Goal: Transaction & Acquisition: Purchase product/service

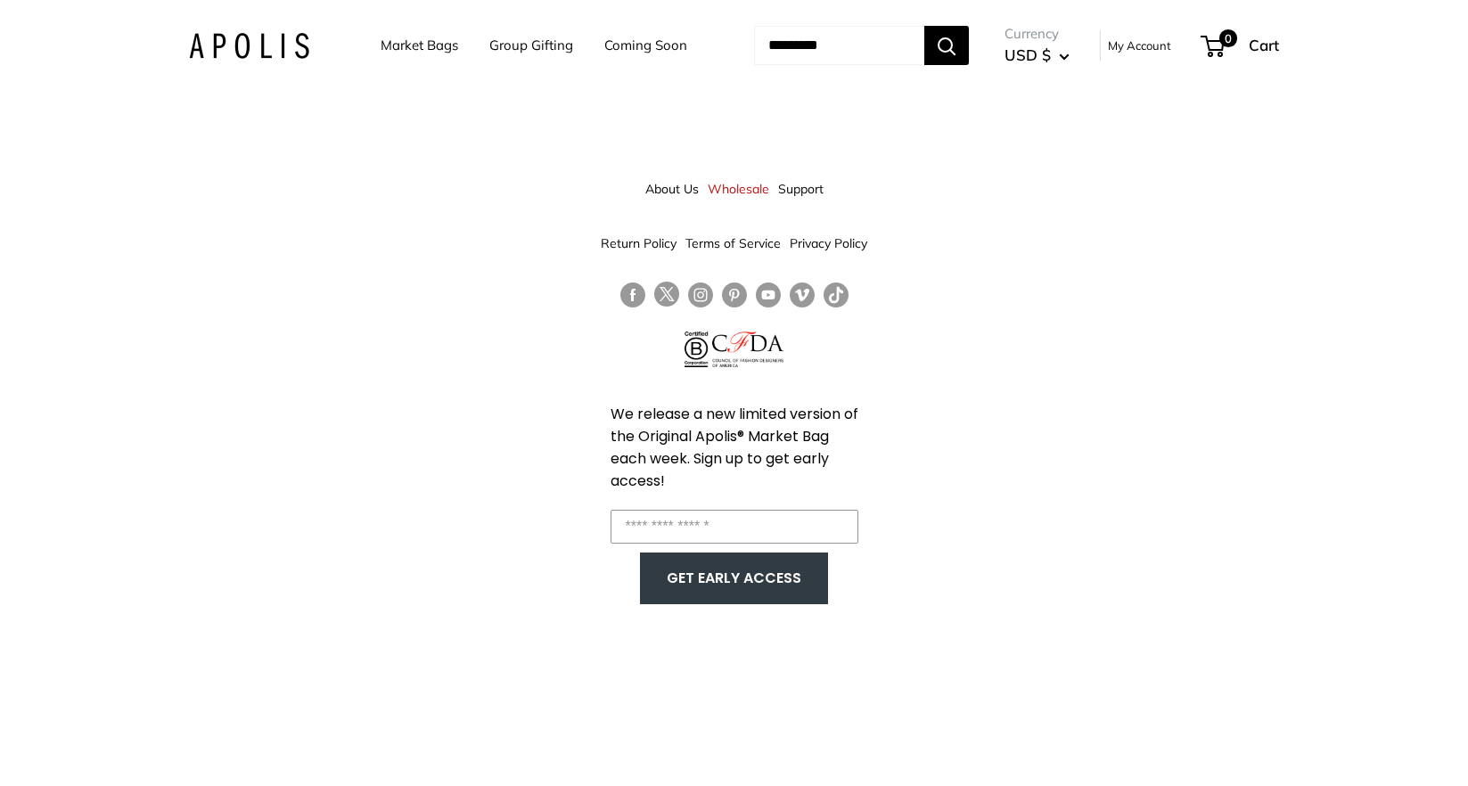
click at [381, 50] on link "Market Bags" at bounding box center [420, 45] width 78 height 25
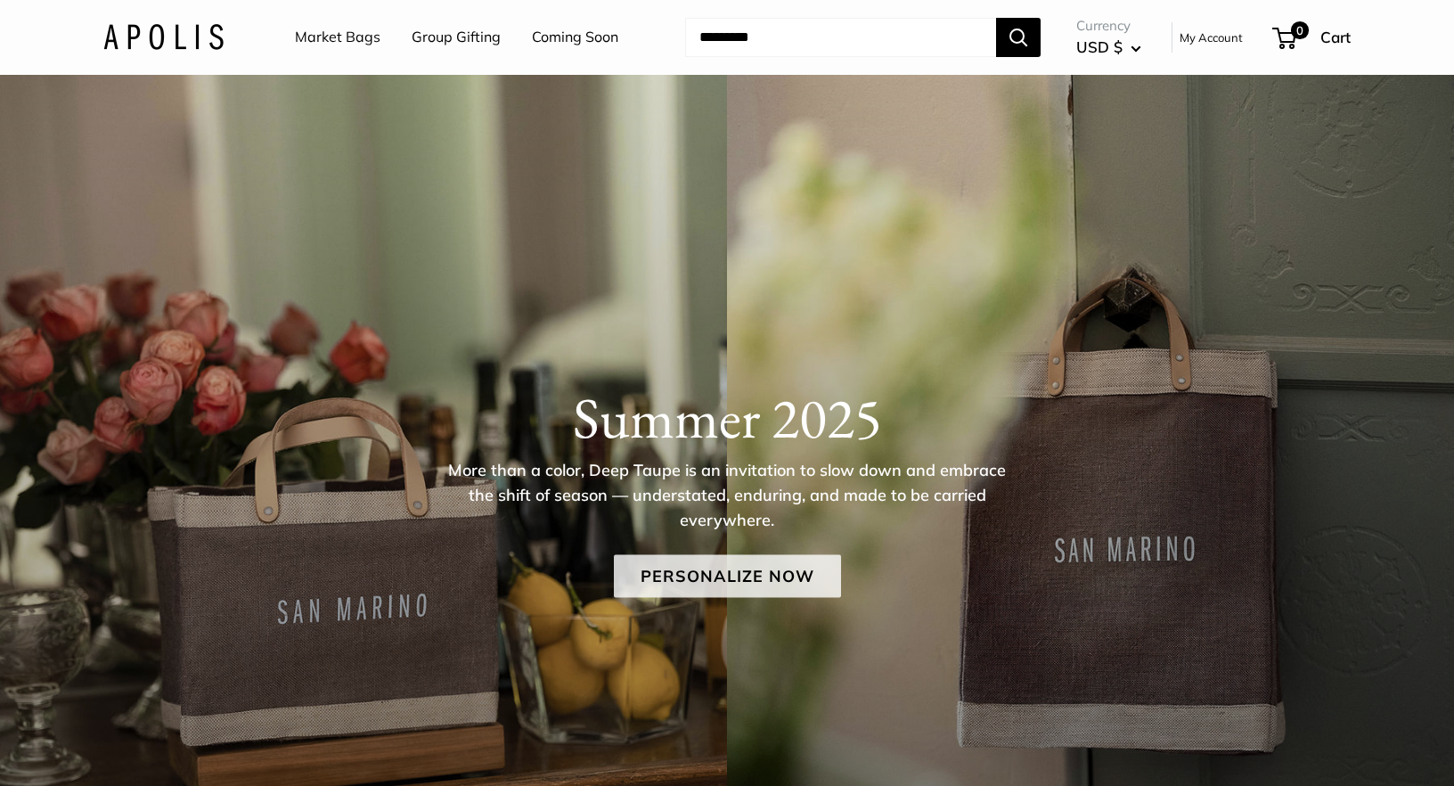
click at [797, 576] on link "Personalize Now" at bounding box center [727, 575] width 227 height 43
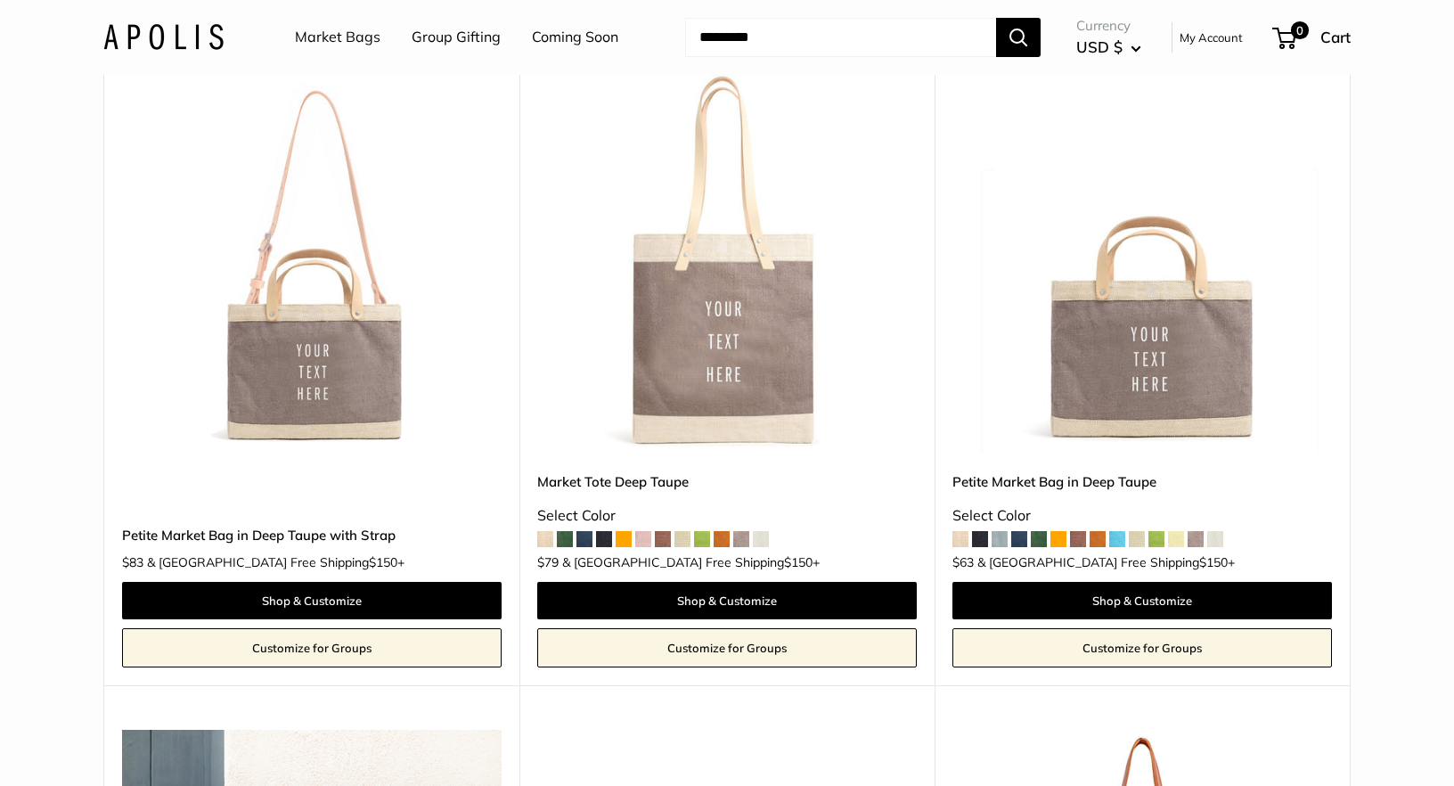
scroll to position [893, 0]
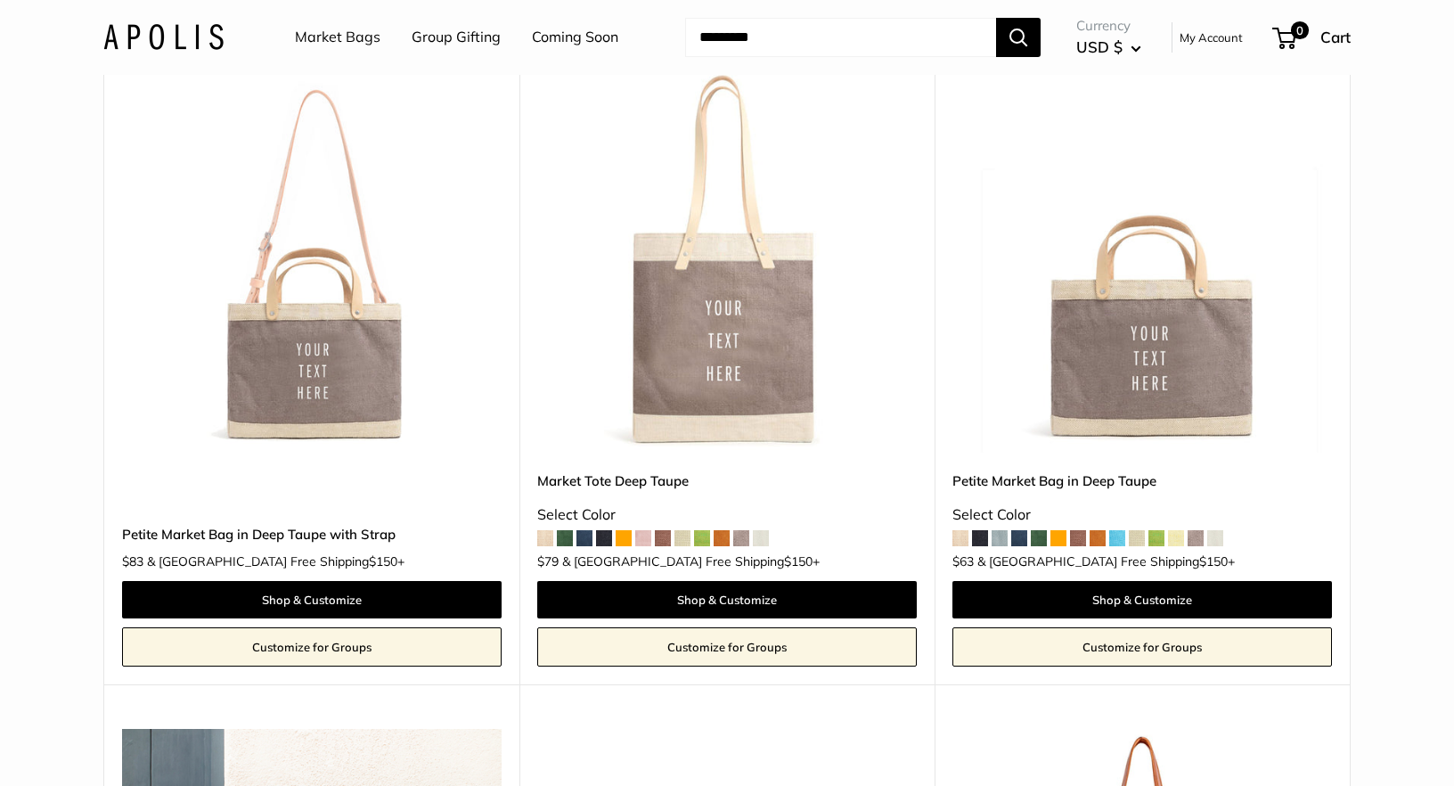
click at [1219, 530] on span at bounding box center [1215, 538] width 16 height 16
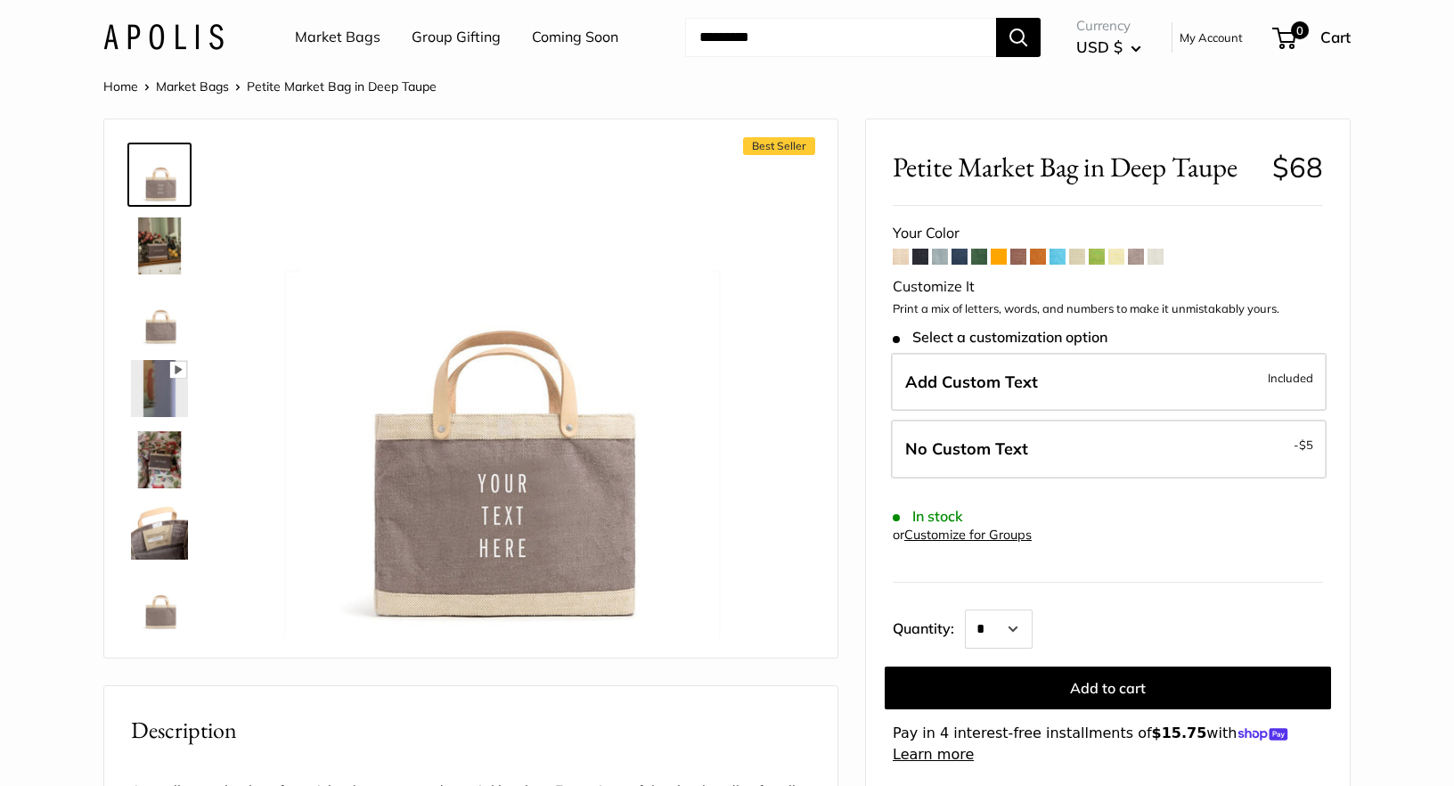
click at [1076, 255] on span at bounding box center [1077, 257] width 16 height 16
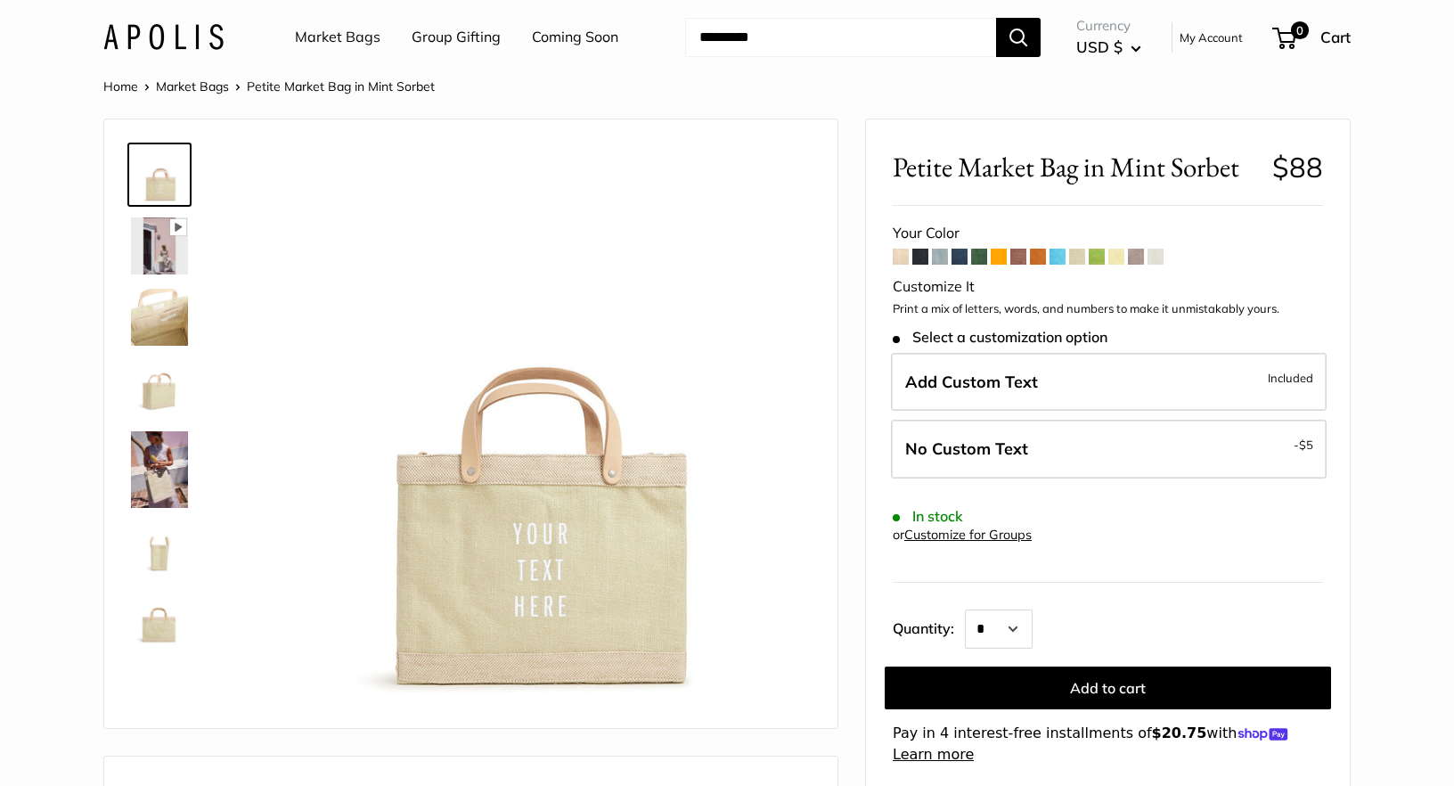
click at [1138, 253] on span at bounding box center [1136, 257] width 16 height 16
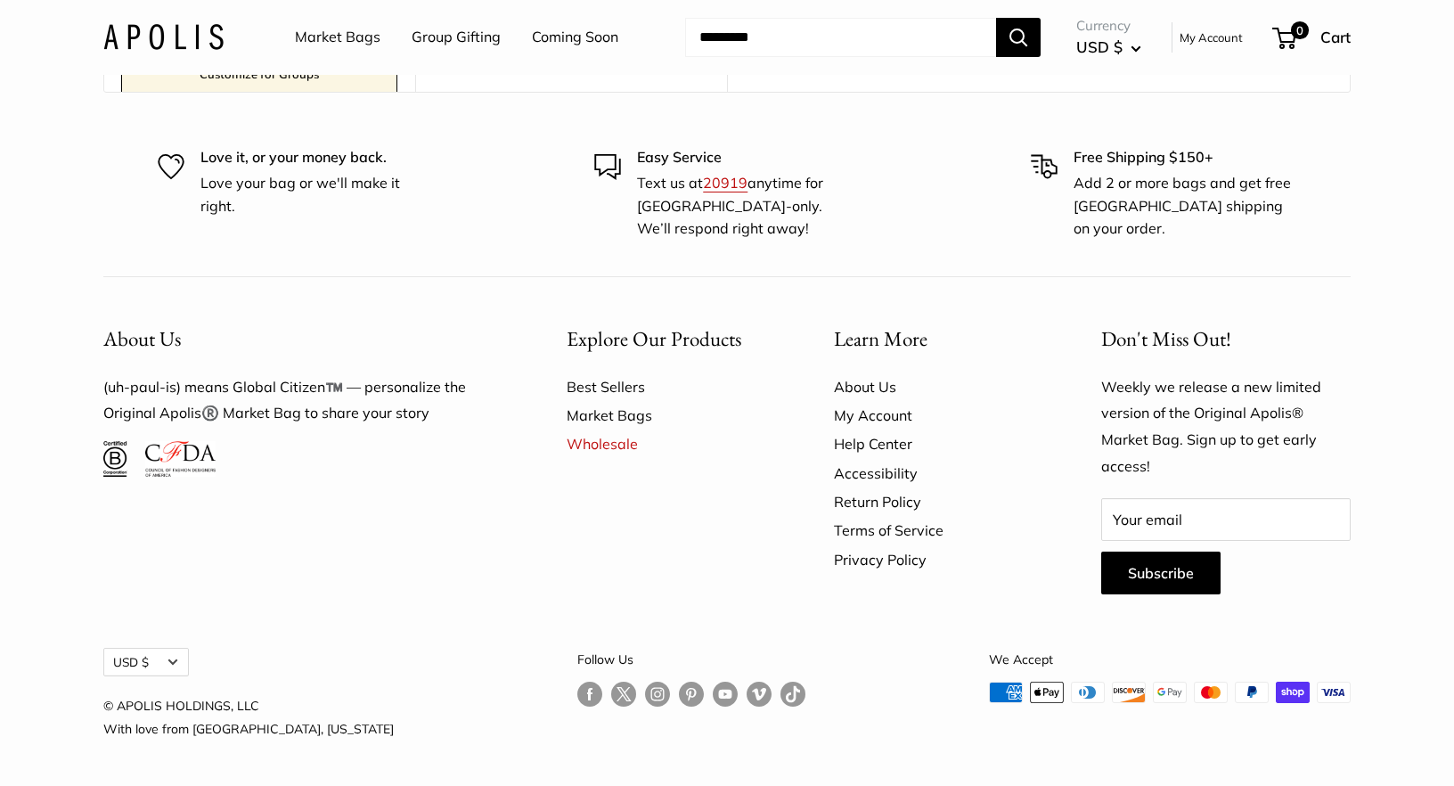
scroll to position [4171, 0]
